Goal: Task Accomplishment & Management: Manage account settings

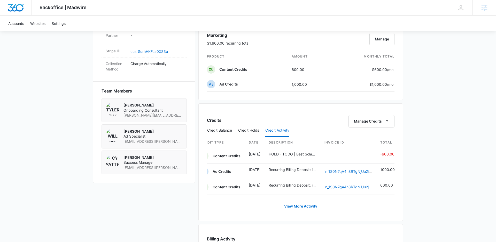
scroll to position [0, 7]
click at [134, 27] on div "Accounts Websites Settings" at bounding box center [248, 24] width 486 height 16
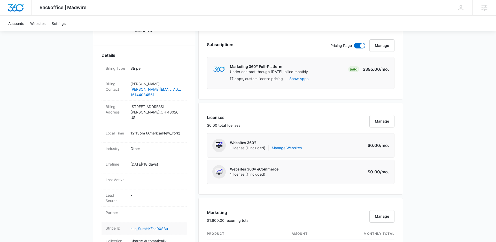
scroll to position [0, 0]
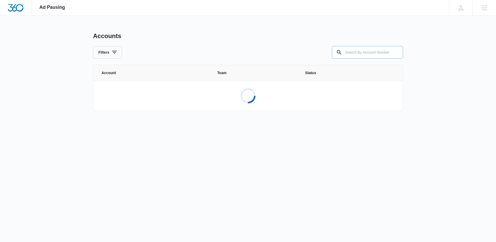
click at [353, 52] on input "text" at bounding box center [367, 52] width 71 height 12
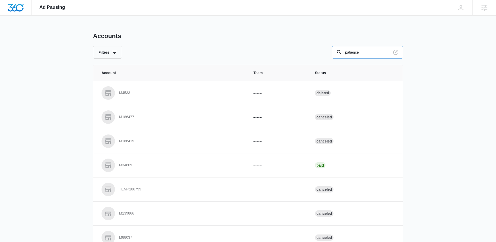
click at [383, 55] on input "patience" at bounding box center [367, 52] width 71 height 12
type input "p"
click at [378, 55] on input "text" at bounding box center [367, 52] width 71 height 12
type input "p"
click at [373, 48] on input "text" at bounding box center [367, 52] width 71 height 12
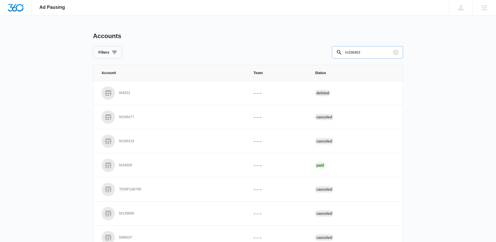
type input "m336463"
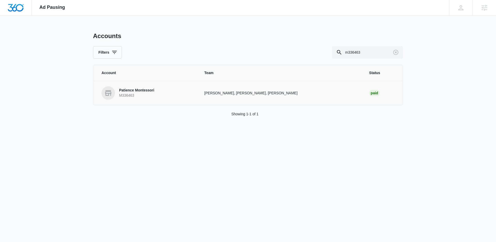
click at [212, 93] on td "Jessie Hoerr, Cy Patterson, Paul Richardson" at bounding box center [280, 93] width 165 height 24
click at [370, 95] on div "Paid" at bounding box center [375, 93] width 11 height 6
click at [140, 92] on p "Patience Montessori" at bounding box center [136, 90] width 35 height 5
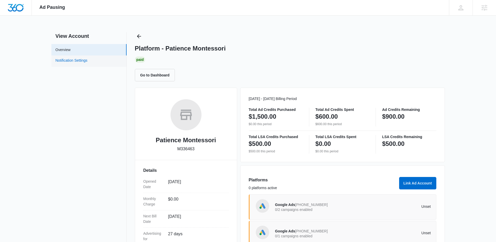
click at [88, 64] on link "Notification Settings" at bounding box center [72, 61] width 32 height 7
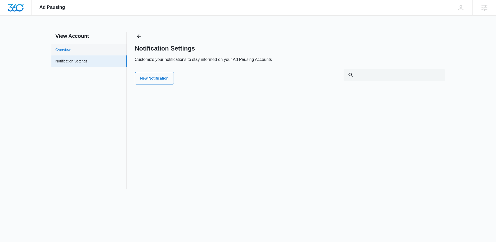
click at [71, 48] on link "Overview" at bounding box center [63, 49] width 15 height 5
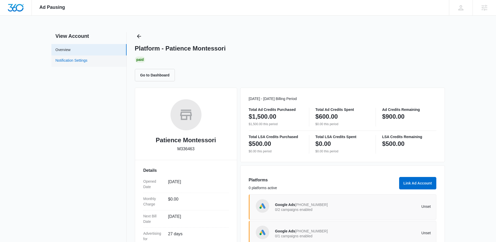
click at [88, 58] on link "Notification Settings" at bounding box center [72, 61] width 32 height 7
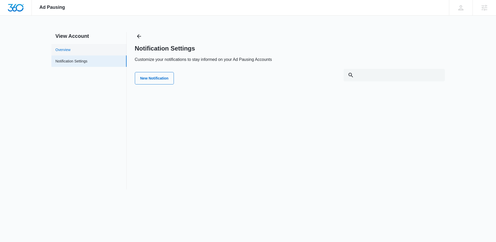
click at [71, 49] on link "Overview" at bounding box center [63, 49] width 15 height 5
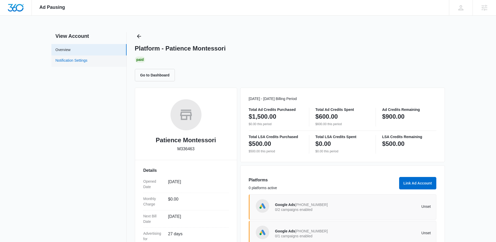
click at [88, 63] on link "Notification Settings" at bounding box center [72, 61] width 32 height 7
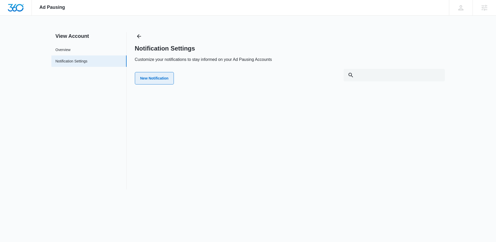
click at [164, 78] on button "New Notification" at bounding box center [154, 78] width 39 height 12
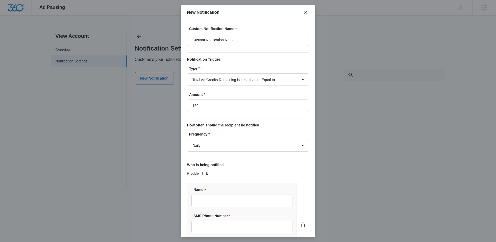
type input "$150.00"
drag, startPoint x: 245, startPoint y: 42, endPoint x: 144, endPoint y: 33, distance: 102.0
click at [144, 33] on body "Ad Pausing Apps Reputation Websites Forms CRM Email Social Shop Payments POS Co…" at bounding box center [248, 121] width 496 height 242
type input "Ad Pausing Alert"
click at [219, 86] on form "Custom Notification Name * Ad Pausing Alert Notification Trigger Type * Total A…" at bounding box center [248, 164] width 122 height 276
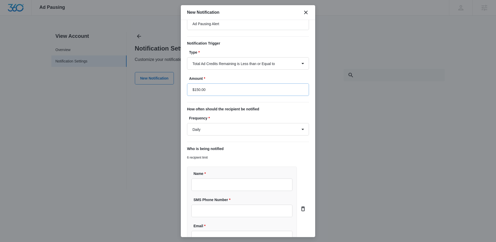
scroll to position [28, 0]
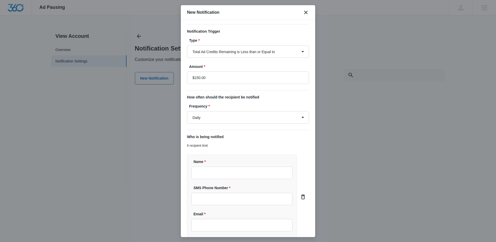
click at [210, 124] on form "Custom Notification Name * Ad Pausing Alert Notification Trigger Type * Total A…" at bounding box center [248, 136] width 122 height 276
click at [210, 122] on select "Daily Every Time" at bounding box center [248, 117] width 122 height 12
select select "every_time"
click at [187, 111] on select "Daily Every Time" at bounding box center [248, 117] width 122 height 12
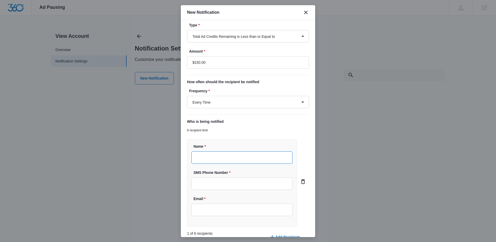
click at [208, 160] on input "Name *" at bounding box center [242, 157] width 101 height 12
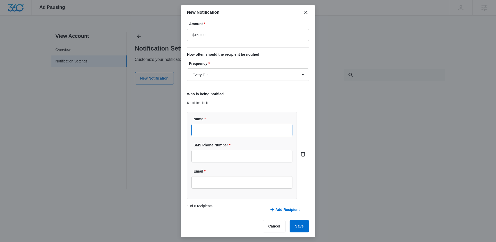
scroll to position [72, 0]
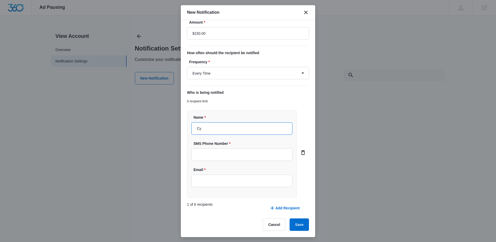
type input "Cy Patterson"
click at [225, 180] on input "Email *" at bounding box center [242, 180] width 101 height 12
type input "[EMAIL_ADDRESS][PERSON_NAME][DOMAIN_NAME]"
click at [281, 206] on button "Add Recipient" at bounding box center [284, 207] width 41 height 12
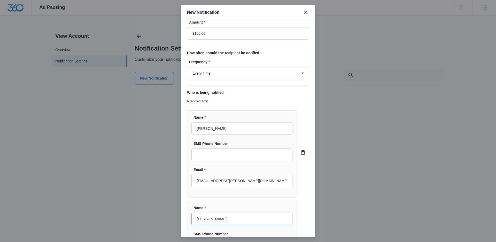
click at [207, 219] on input "Paul Rchardson" at bounding box center [242, 218] width 101 height 12
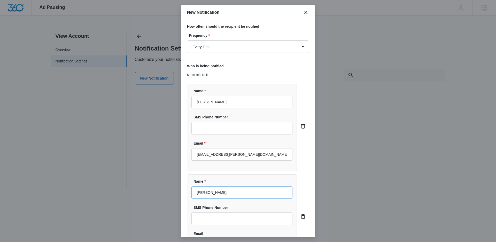
scroll to position [137, 0]
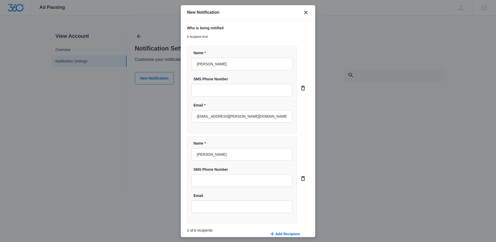
type input "[PERSON_NAME]"
click at [243, 199] on div "Email" at bounding box center [242, 203] width 101 height 20
click at [243, 208] on input "Email" at bounding box center [242, 206] width 101 height 12
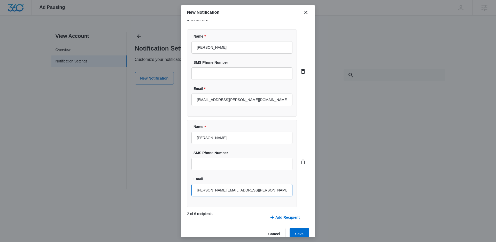
scroll to position [162, 0]
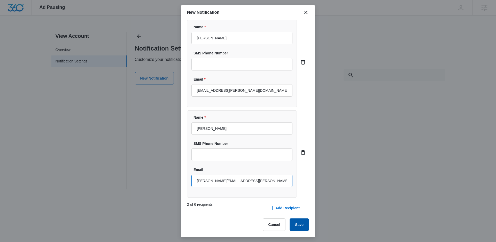
type input "[PERSON_NAME][EMAIL_ADDRESS][PERSON_NAME][DOMAIN_NAME]"
click at [299, 222] on button "Save" at bounding box center [299, 224] width 19 height 12
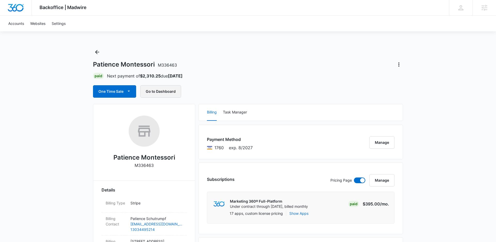
click at [157, 89] on button "Go to Dashboard" at bounding box center [160, 91] width 41 height 12
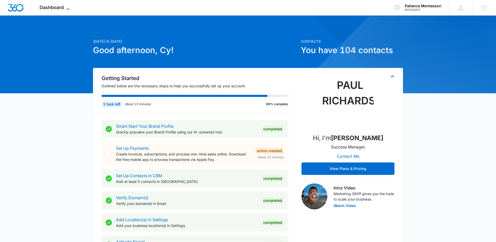
click at [60, 7] on span "Dashboard" at bounding box center [52, 7] width 24 height 5
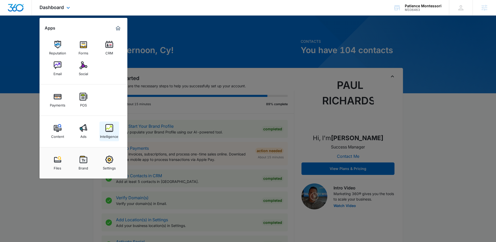
click at [106, 129] on img at bounding box center [110, 128] width 8 height 8
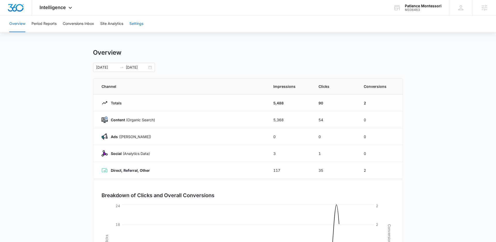
click at [131, 24] on button "Settings" at bounding box center [137, 24] width 14 height 17
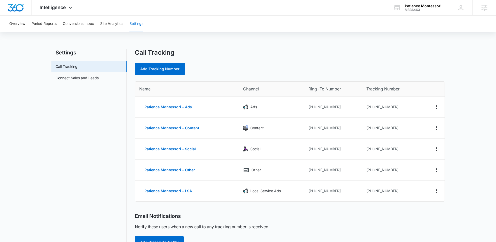
scroll to position [40, 0]
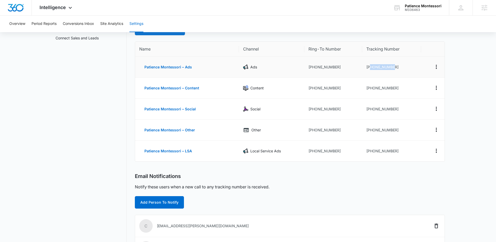
drag, startPoint x: 370, startPoint y: 67, endPoint x: 420, endPoint y: 72, distance: 50.7
click at [420, 72] on td "[PHONE_NUMBER]" at bounding box center [392, 67] width 59 height 21
click at [370, 61] on td "[PHONE_NUMBER]" at bounding box center [392, 67] width 59 height 21
drag, startPoint x: 370, startPoint y: 65, endPoint x: 399, endPoint y: 64, distance: 29.2
click at [399, 64] on td "[PHONE_NUMBER]" at bounding box center [392, 67] width 59 height 21
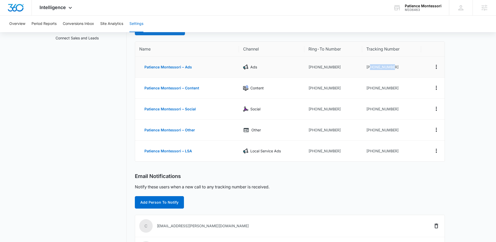
copy td "7203362434"
drag, startPoint x: 371, startPoint y: 88, endPoint x: 409, endPoint y: 88, distance: 38.8
click at [409, 88] on td "[PHONE_NUMBER]" at bounding box center [392, 88] width 59 height 21
copy td "7203407184"
drag, startPoint x: 371, startPoint y: 110, endPoint x: 402, endPoint y: 110, distance: 31.3
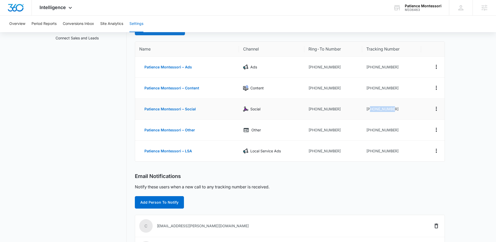
click at [402, 110] on td "[PHONE_NUMBER]" at bounding box center [392, 109] width 59 height 21
copy td "7204428758"
drag, startPoint x: 370, startPoint y: 129, endPoint x: 404, endPoint y: 129, distance: 33.9
click at [404, 129] on td "[PHONE_NUMBER]" at bounding box center [392, 129] width 59 height 21
copy td "7204633337"
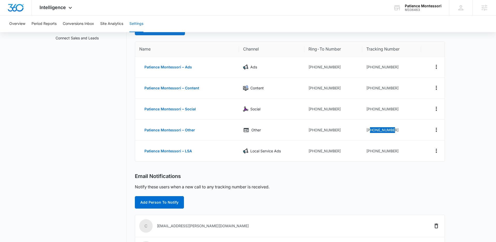
scroll to position [0, 0]
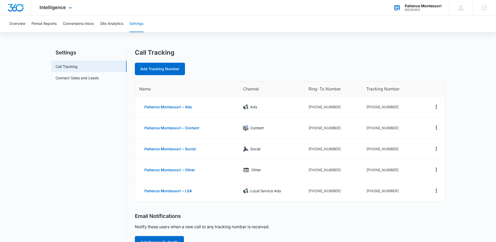
click at [392, 3] on div "Patience Montessori M336463 Your Accounts View All" at bounding box center [418, 7] width 64 height 15
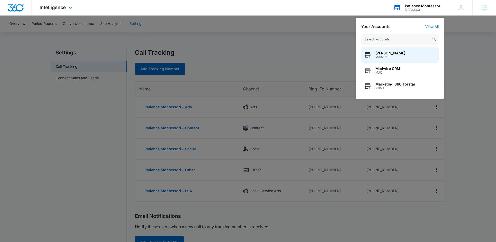
click at [430, 24] on div "Your Accounts View All [PERSON_NAME] M332050 Madwire CRM MAD Marketing 360 Tors…" at bounding box center [400, 58] width 88 height 81
click at [430, 27] on link "View All" at bounding box center [432, 26] width 13 height 4
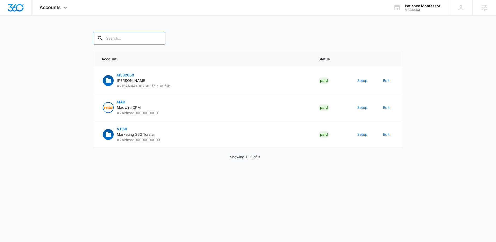
click at [135, 37] on input "text" at bounding box center [129, 38] width 73 height 12
type input "m336463"
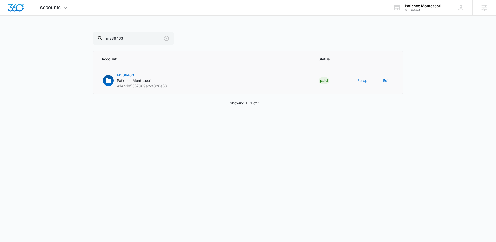
click at [360, 81] on button "Setup" at bounding box center [363, 80] width 10 height 5
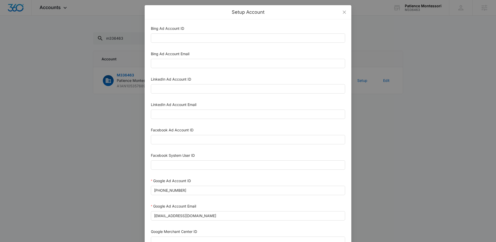
scroll to position [220, 0]
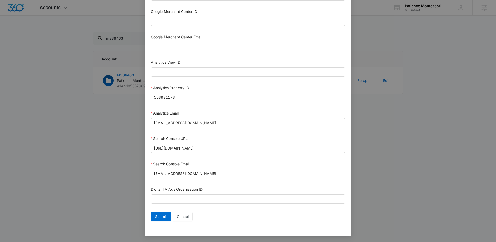
click at [95, 108] on div "Setup Account Bing Ad Account ID Bing Ad Account Email LinkedIn Ad Account ID L…" at bounding box center [248, 121] width 496 height 242
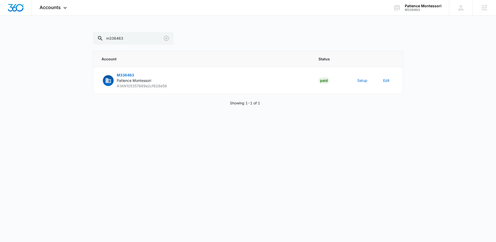
scroll to position [214, 0]
click at [130, 76] on span "M336463" at bounding box center [125, 75] width 17 height 4
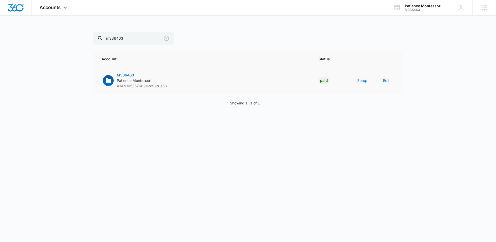
click at [124, 74] on span "M336463" at bounding box center [125, 75] width 17 height 4
click at [142, 180] on body "Accounts Apps Reputation Forms CRM Email Social Payments POS Content Ads Intell…" at bounding box center [248, 121] width 496 height 242
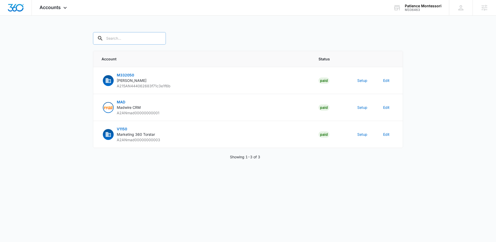
click at [128, 35] on input "text" at bounding box center [129, 38] width 73 height 12
type input "m336463"
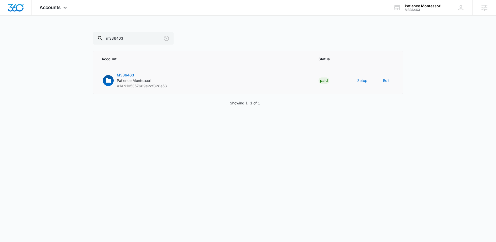
click at [125, 73] on span "M336463" at bounding box center [125, 75] width 17 height 4
click at [127, 73] on span "M336463" at bounding box center [125, 75] width 17 height 4
click at [202, 97] on div "m336463 Account Status M336463 Patience Montessori A1AN105357689e2cf828e58 Paid…" at bounding box center [248, 75] width 310 height 86
click at [406, 4] on div "Patience Montessori" at bounding box center [423, 6] width 37 height 4
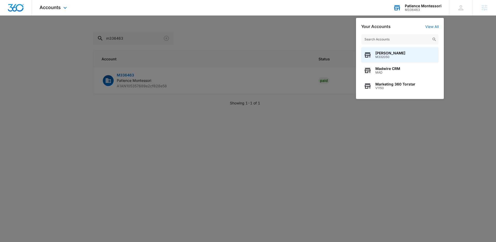
click at [399, 40] on input "text" at bounding box center [401, 39] width 78 height 10
click at [420, 7] on div "Patience Montessori" at bounding box center [423, 6] width 37 height 4
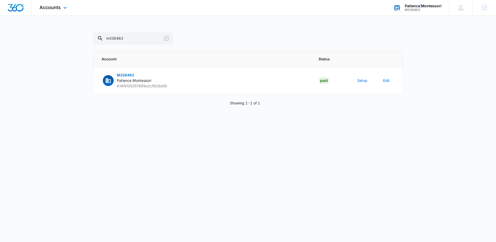
click at [420, 7] on div "Patience Montessori" at bounding box center [423, 6] width 37 height 4
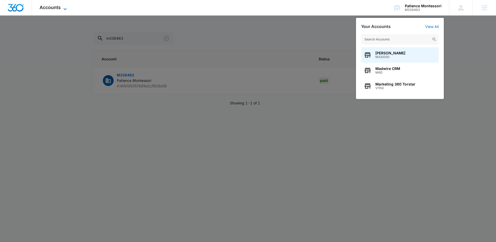
click at [49, 7] on span "Accounts" at bounding box center [50, 7] width 21 height 5
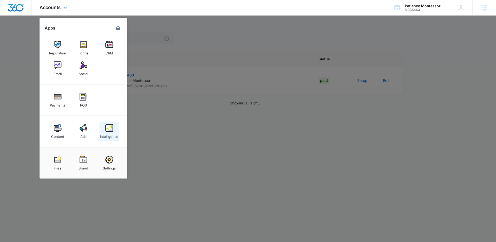
click at [111, 130] on img at bounding box center [110, 128] width 8 height 8
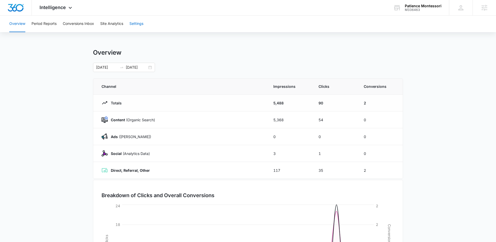
click at [139, 31] on button "Settings" at bounding box center [137, 24] width 14 height 17
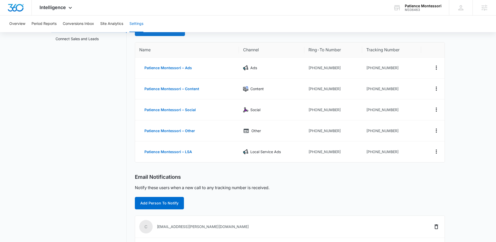
scroll to position [63, 0]
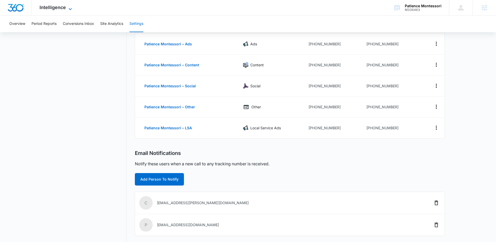
click at [62, 9] on span "Intelligence" at bounding box center [53, 7] width 26 height 5
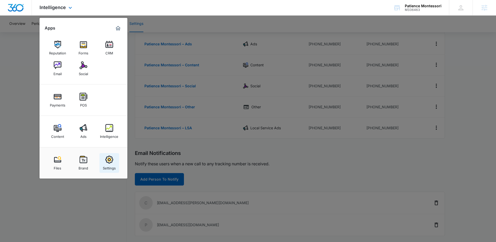
click at [109, 161] on img at bounding box center [110, 159] width 8 height 8
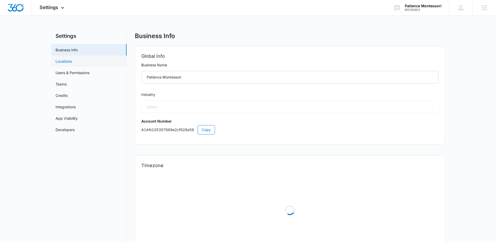
select select "27"
select select "US"
select select "America/Denver"
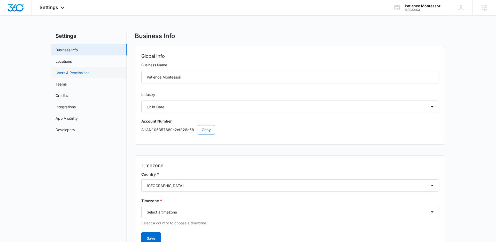
click at [86, 70] on link "Users & Permissions" at bounding box center [73, 72] width 34 height 5
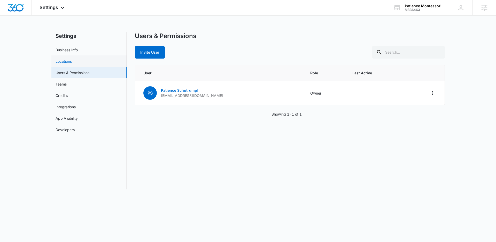
click at [72, 61] on link "Locations" at bounding box center [64, 60] width 16 height 5
